Goal: Task Accomplishment & Management: Use online tool/utility

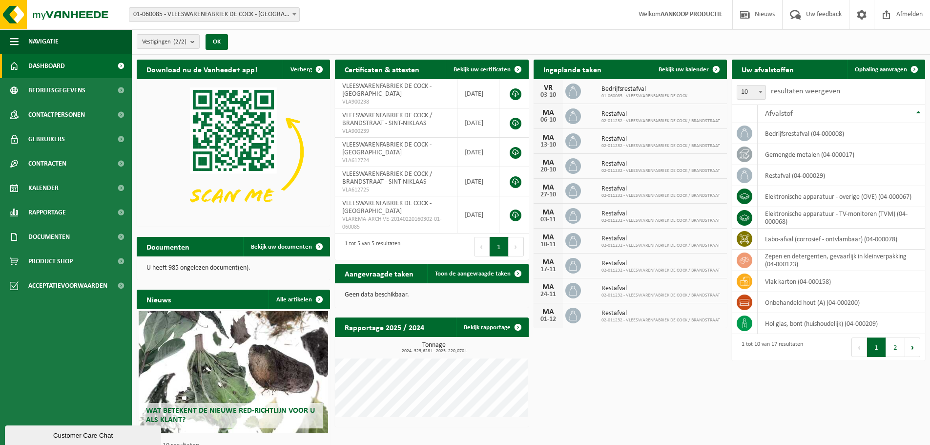
click at [183, 13] on span "01-060085 - VLEESWARENFABRIEK DE COCK - [GEOGRAPHIC_DATA]" at bounding box center [214, 15] width 170 height 14
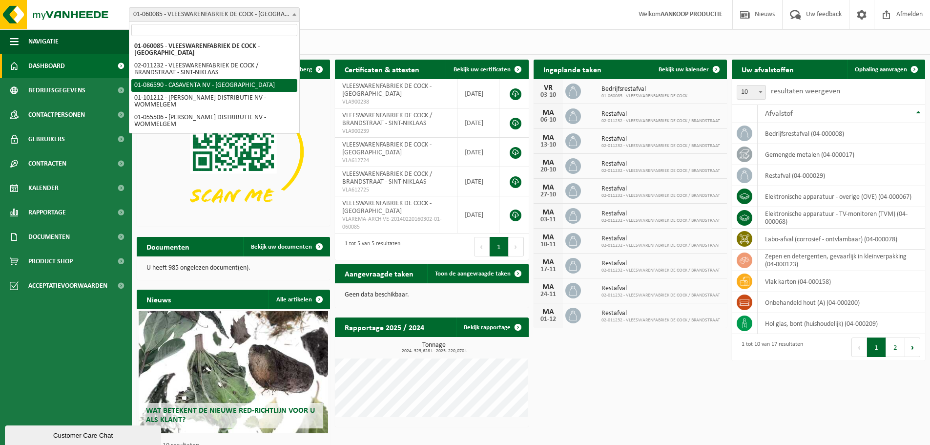
select select "684"
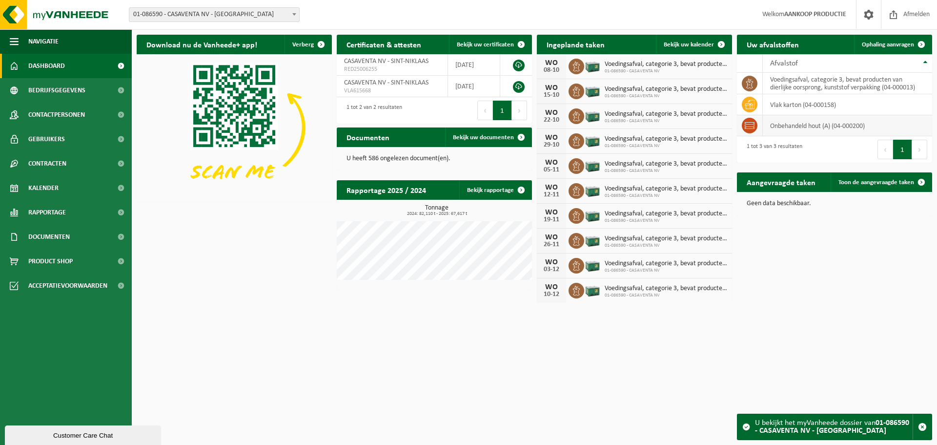
click at [776, 129] on td "onbehandeld hout (A) (04-000200)" at bounding box center [847, 125] width 169 height 21
click at [752, 124] on icon at bounding box center [750, 125] width 10 height 7
click at [894, 44] on span "Ophaling aanvragen" at bounding box center [888, 44] width 52 height 6
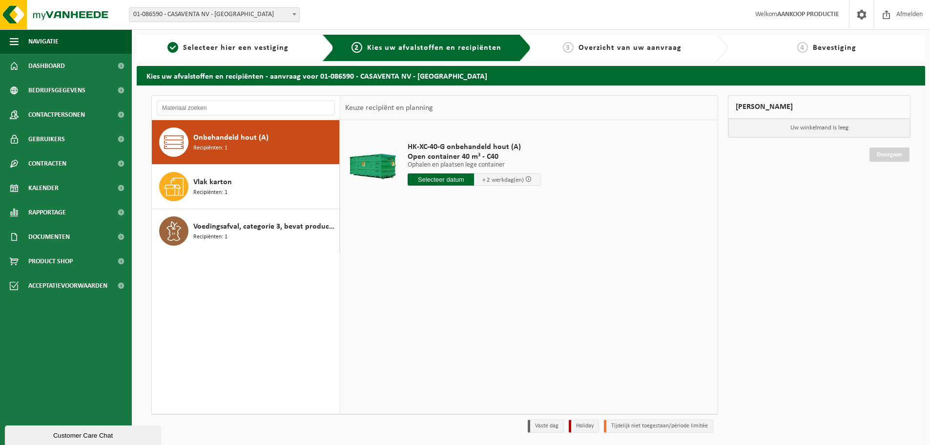
click at [228, 143] on span "Onbehandeld hout (A)" at bounding box center [230, 138] width 75 height 12
click at [425, 181] on input "text" at bounding box center [441, 179] width 66 height 12
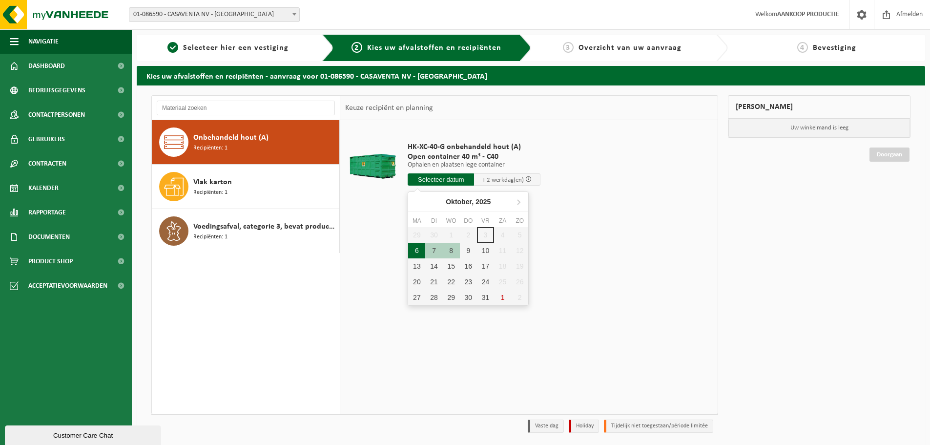
click at [416, 247] on div "6" at bounding box center [416, 251] width 17 height 16
type input "Van 2025-10-06"
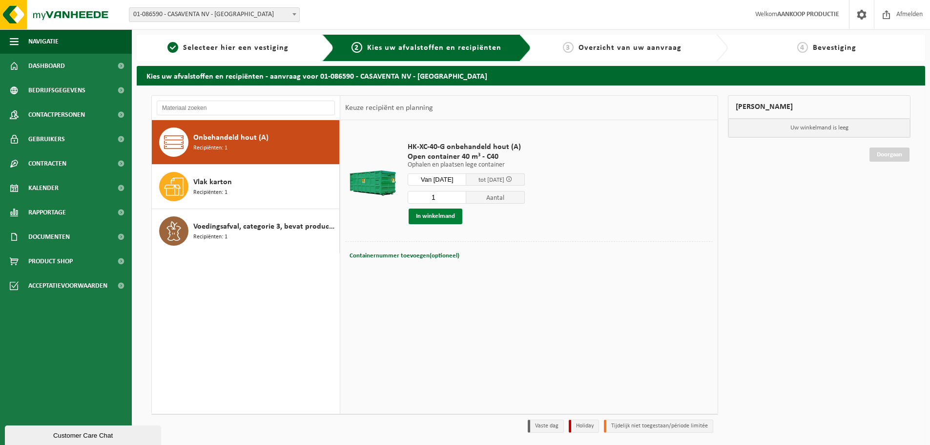
click at [429, 214] on button "In winkelmand" at bounding box center [436, 216] width 54 height 16
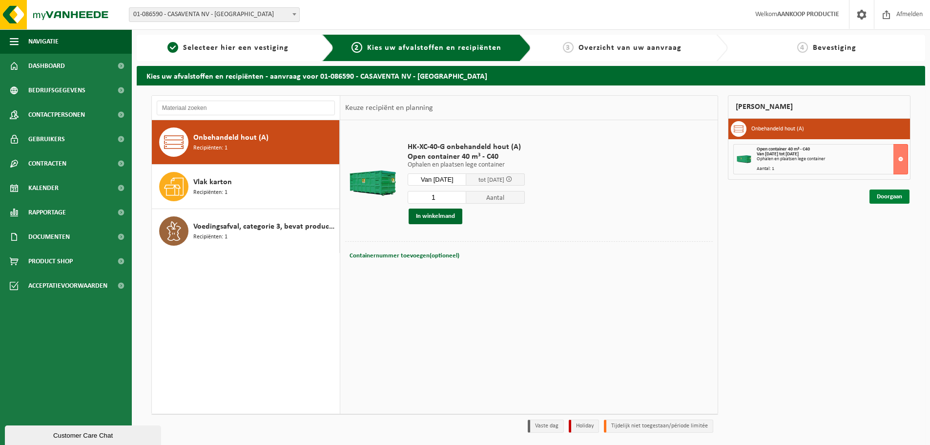
click at [894, 195] on link "Doorgaan" at bounding box center [889, 196] width 40 height 14
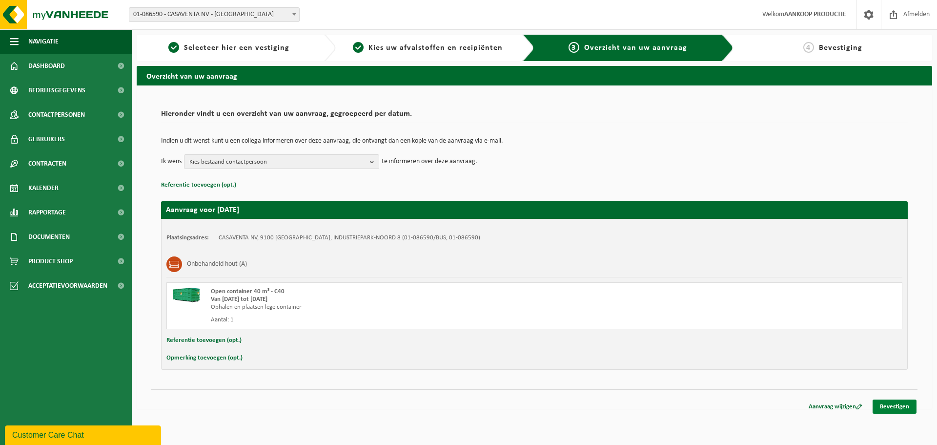
click at [889, 406] on link "Bevestigen" at bounding box center [895, 406] width 44 height 14
